Goal: Task Accomplishment & Management: Complete application form

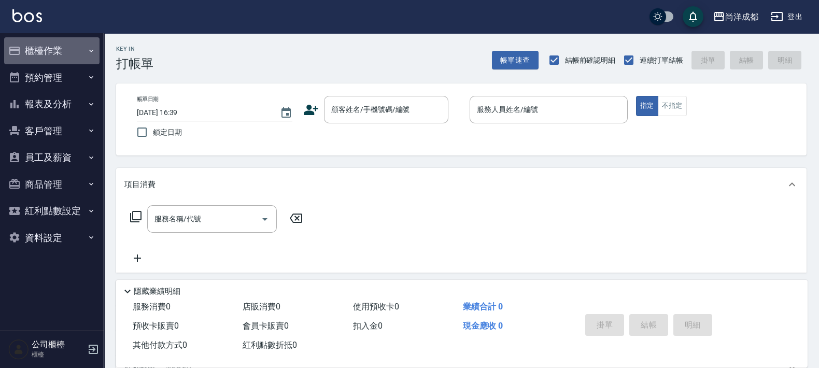
click at [66, 50] on button "櫃檯作業" at bounding box center [51, 50] width 95 height 27
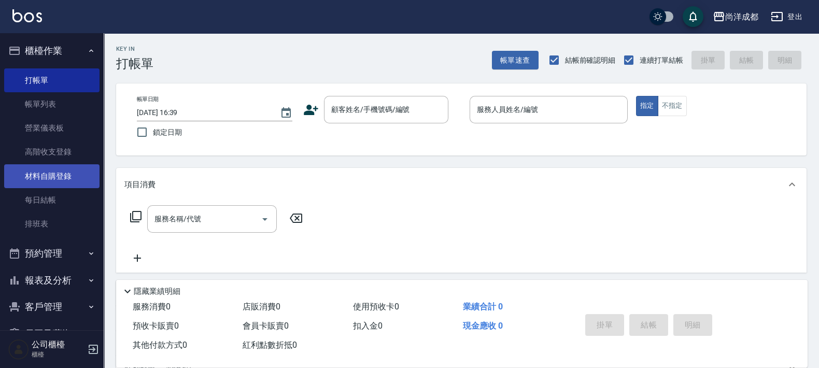
click at [68, 183] on link "材料自購登錄" at bounding box center [51, 176] width 95 height 24
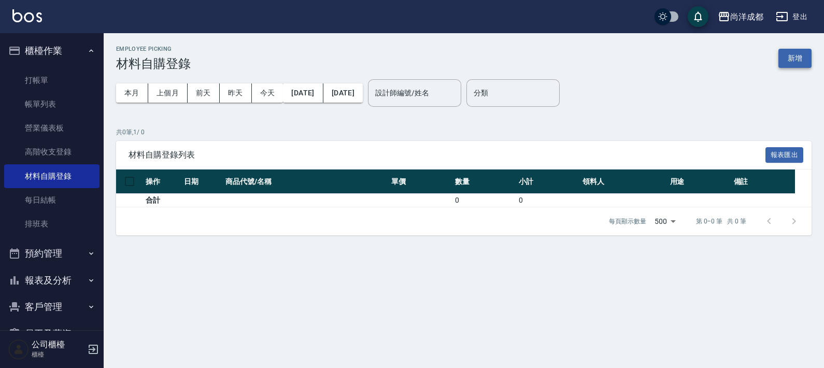
drag, startPoint x: 783, startPoint y: 70, endPoint x: 790, endPoint y: 65, distance: 8.9
click at [784, 71] on div "本月 上個月 [DATE] [DATE] [DATE] [DATE] [DATE] 設計師編號/姓名 設計師編號/姓名 分類 分類" at bounding box center [463, 93] width 695 height 44
click at [786, 62] on button "新增" at bounding box center [794, 58] width 33 height 19
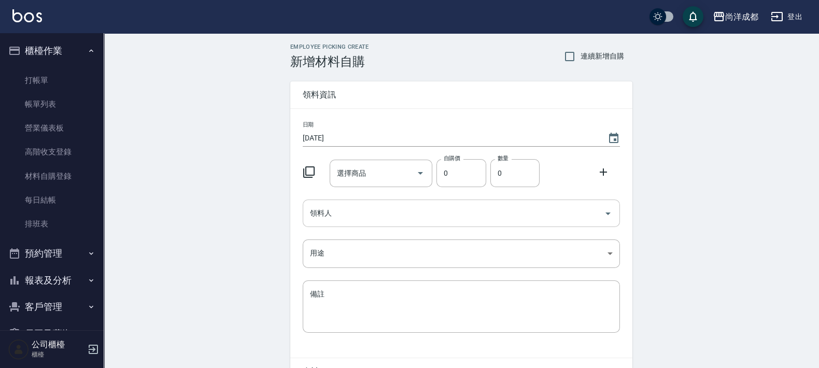
click at [402, 201] on div "領料人" at bounding box center [461, 213] width 317 height 27
click at [154, 165] on div "Employee Picking Create 新增材料自購 連續新增自購 領料資訊 日期 [DATE] 選擇商品 選擇商品 自購價 0 自購價 數量 0 數…" at bounding box center [461, 230] width 715 height 394
click at [403, 176] on input "選擇商品" at bounding box center [373, 173] width 78 height 18
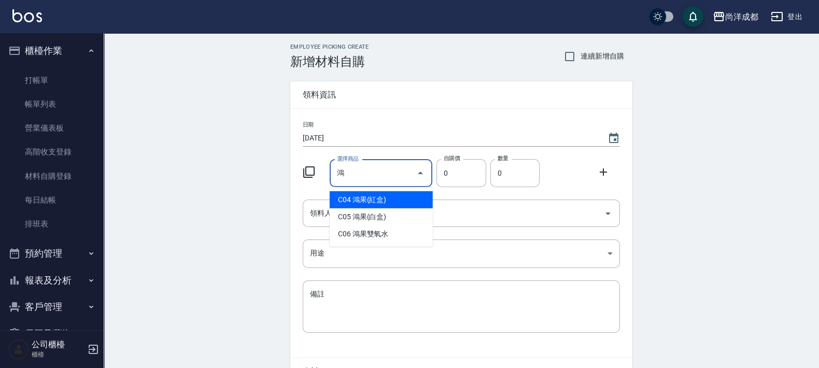
click at [381, 198] on li "C04 鴻果(紅盒)" at bounding box center [381, 199] width 103 height 17
type input "鴻果(紅盒)"
type input "125"
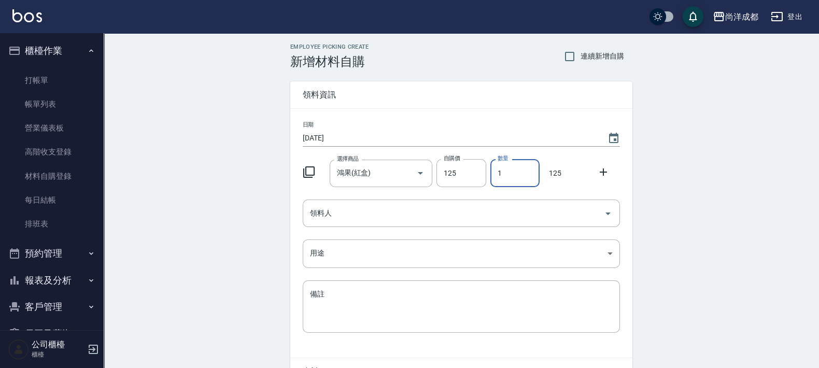
drag, startPoint x: 512, startPoint y: 178, endPoint x: 496, endPoint y: 166, distance: 19.7
click at [496, 166] on input "1" at bounding box center [514, 173] width 49 height 28
click at [402, 176] on icon "Clear" at bounding box center [406, 173] width 10 height 10
type input "3"
type input "0"
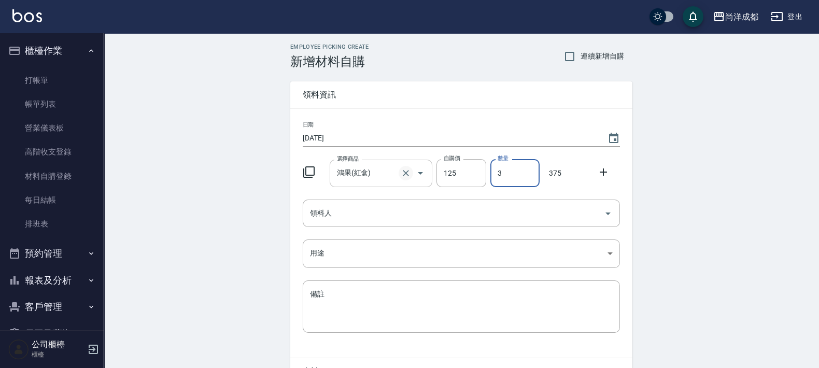
type input "0"
click at [33, 252] on button "預約管理" at bounding box center [51, 253] width 95 height 27
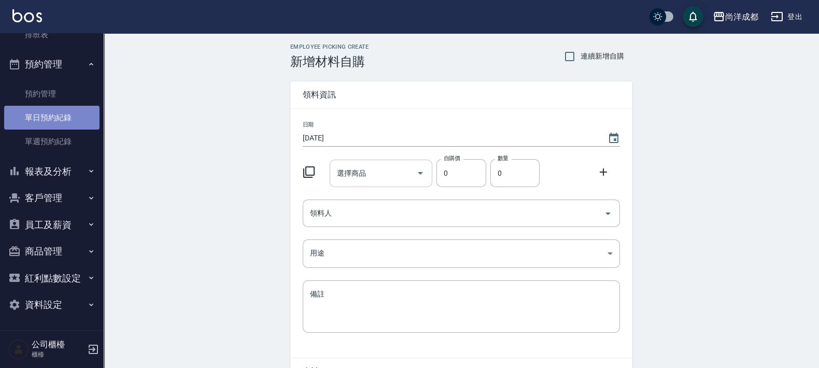
click at [53, 114] on link "單日預約紀錄" at bounding box center [51, 118] width 95 height 24
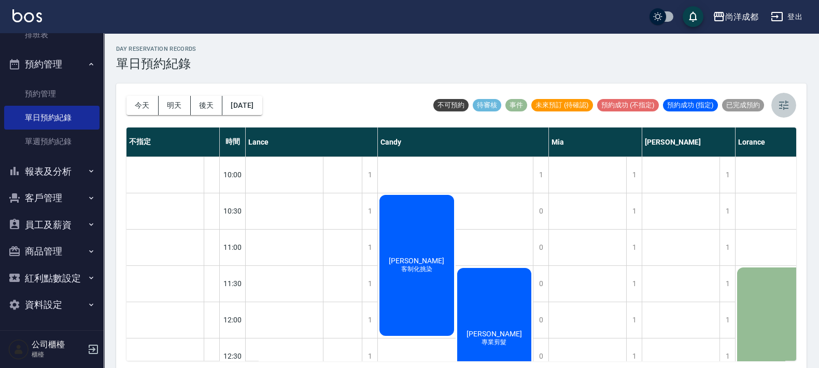
click at [785, 110] on icon "button" at bounding box center [783, 105] width 12 height 12
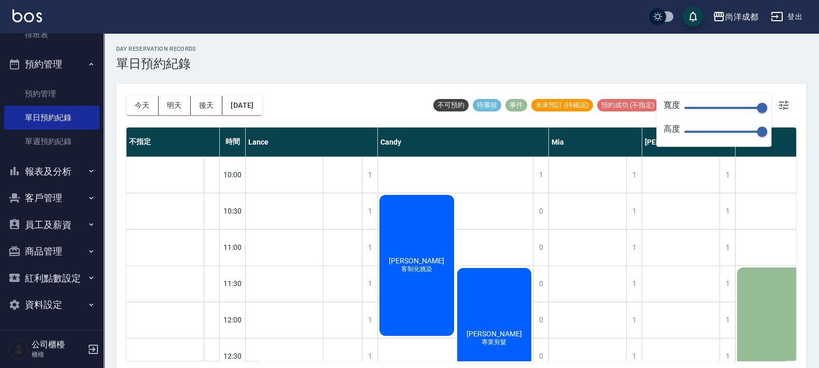
type input "104"
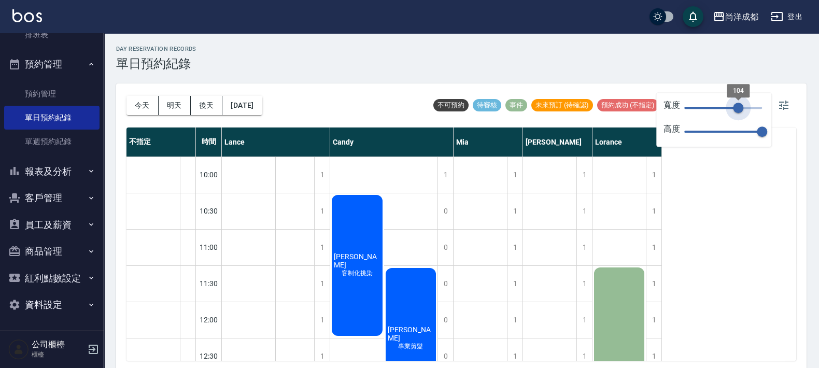
click at [738, 103] on span "104" at bounding box center [723, 108] width 78 height 16
type input "47"
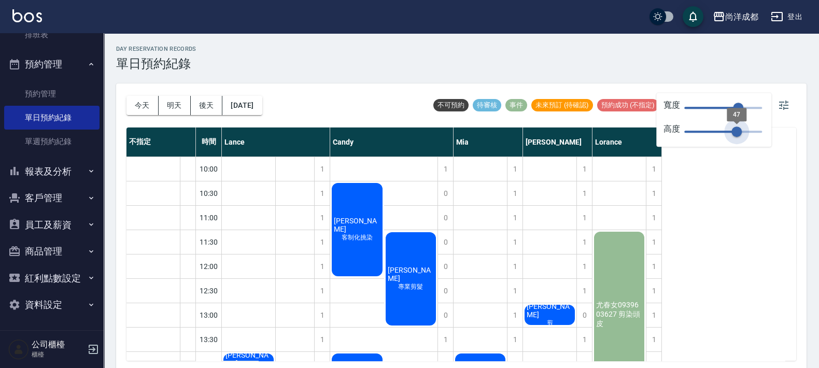
click at [736, 132] on span "47" at bounding box center [723, 132] width 78 height 16
drag, startPoint x: 745, startPoint y: 105, endPoint x: 751, endPoint y: 109, distance: 7.5
click at [741, 113] on span "104" at bounding box center [738, 108] width 10 height 10
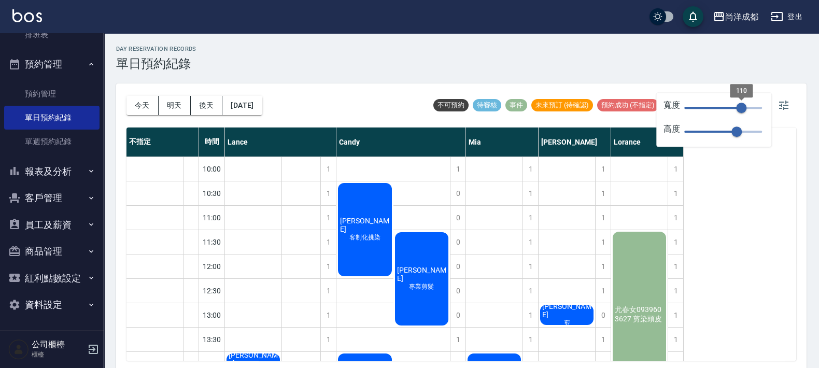
click at [744, 104] on span "110" at bounding box center [741, 108] width 10 height 10
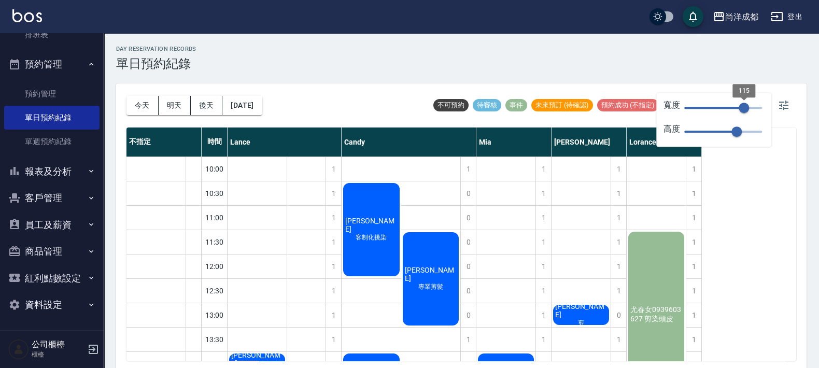
type input "121"
click at [747, 103] on span "115" at bounding box center [743, 108] width 10 height 10
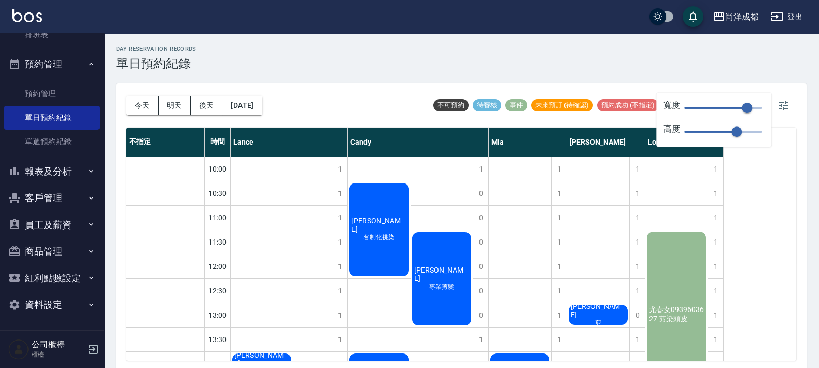
click at [707, 75] on div "day Reservation records 單日預約紀錄 [DATE] [DATE] [DATE] [DATE] 不可預約 待審核 事件 未來預訂 (待確…" at bounding box center [461, 202] width 715 height 338
click at [778, 99] on icon "button" at bounding box center [783, 105] width 12 height 12
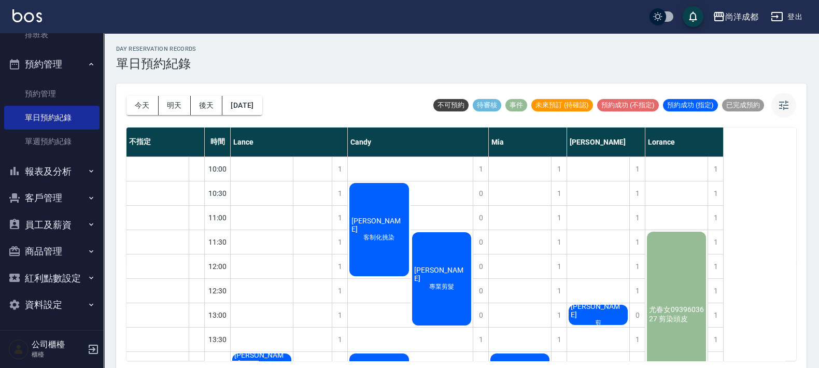
drag, startPoint x: 791, startPoint y: 96, endPoint x: 786, endPoint y: 83, distance: 13.8
click at [788, 96] on button "button" at bounding box center [783, 105] width 25 height 25
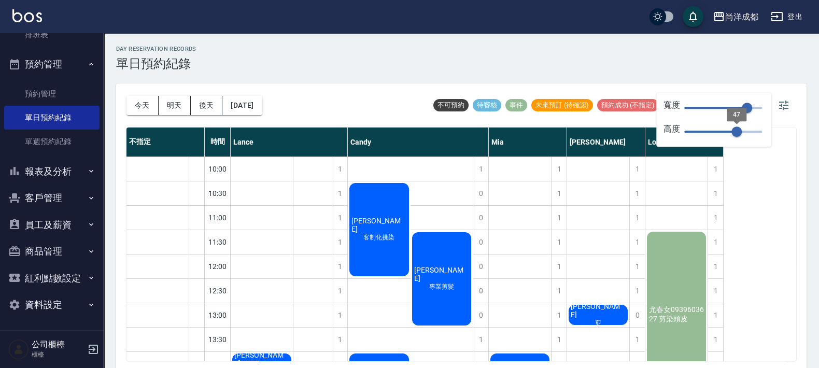
click at [742, 130] on span "47" at bounding box center [736, 131] width 10 height 10
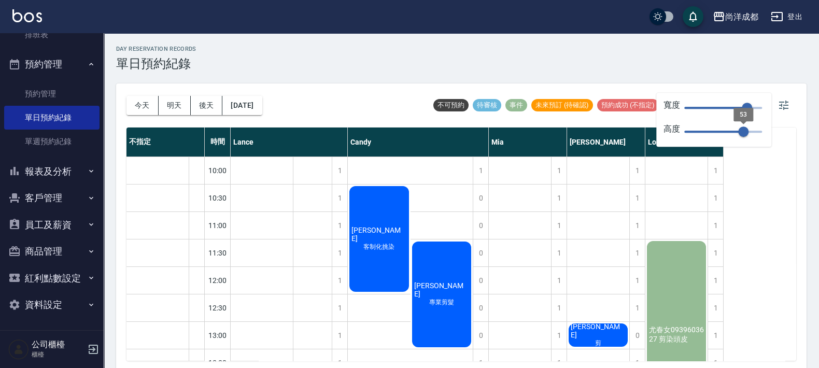
type input "46"
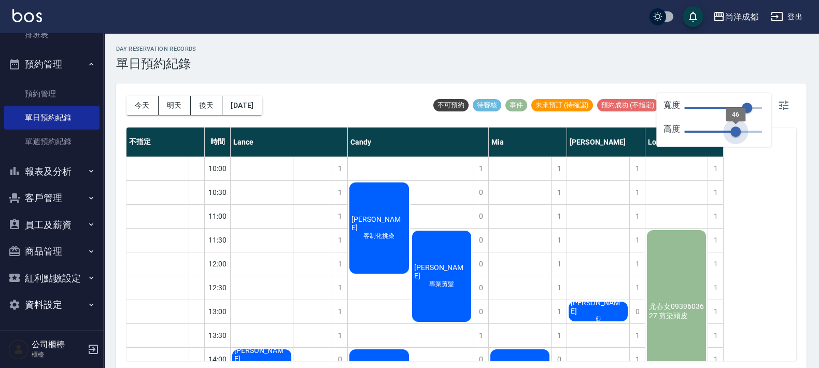
click at [735, 129] on span "46" at bounding box center [735, 131] width 10 height 10
drag, startPoint x: 767, startPoint y: 104, endPoint x: 754, endPoint y: 102, distance: 13.6
click at [766, 104] on div "寬度 121 高度 46" at bounding box center [713, 120] width 115 height 54
type input "134"
click at [752, 103] on span "121" at bounding box center [747, 108] width 10 height 10
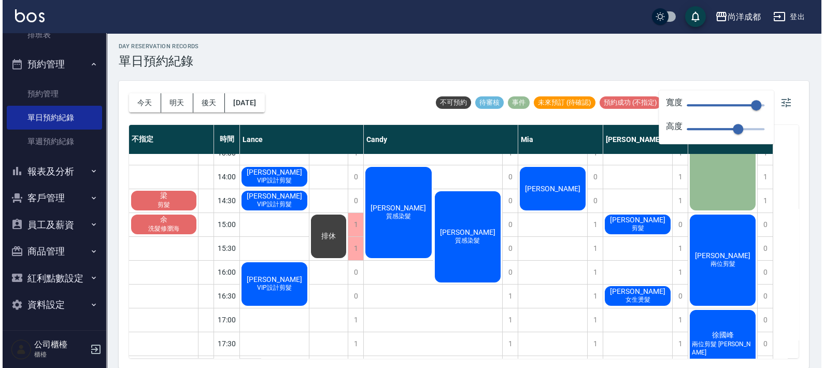
scroll to position [177, 0]
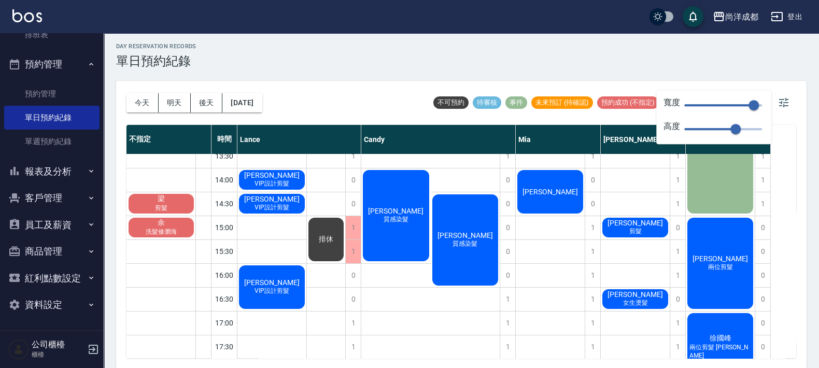
click at [302, 179] on span "[PERSON_NAME]" at bounding box center [272, 175] width 60 height 8
